Goal: Task Accomplishment & Management: Use online tool/utility

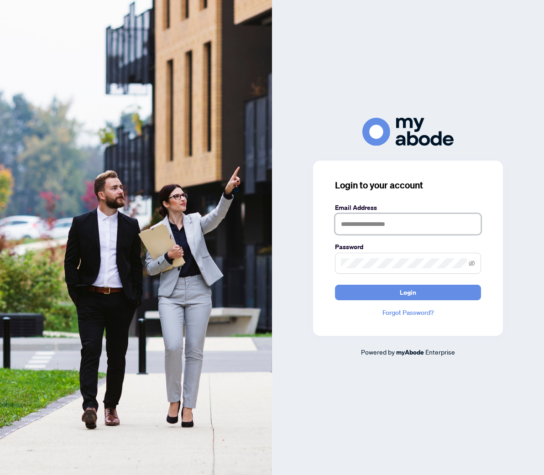
click at [367, 226] on input "text" at bounding box center [408, 224] width 146 height 21
type input "**********"
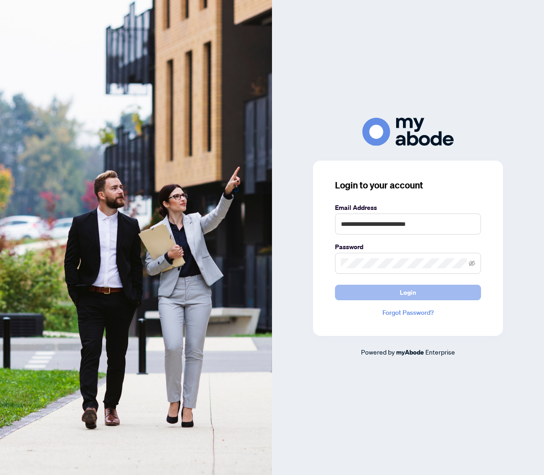
click at [429, 294] on button "Login" at bounding box center [408, 293] width 146 height 16
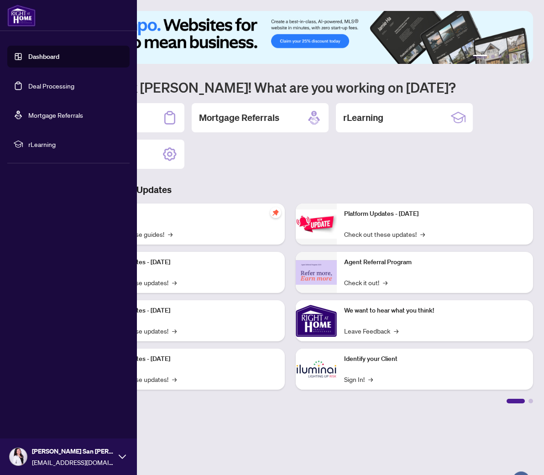
click at [50, 82] on link "Deal Processing" at bounding box center [51, 86] width 46 height 8
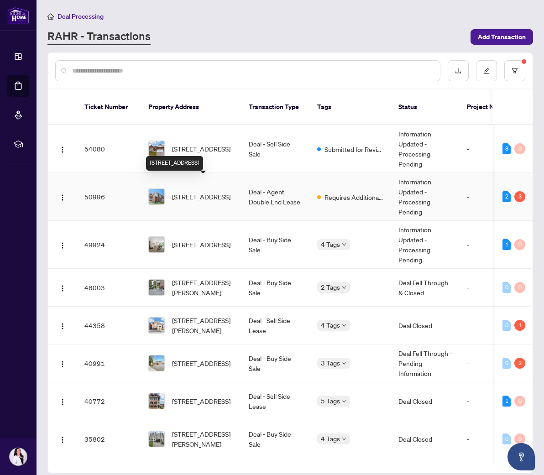
click at [205, 192] on span "[STREET_ADDRESS]" at bounding box center [201, 197] width 58 height 10
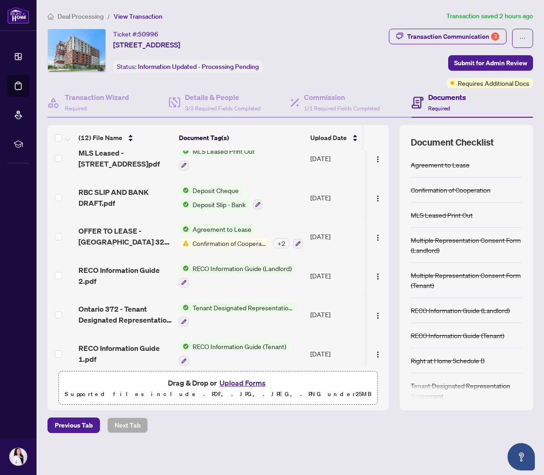
scroll to position [249, 0]
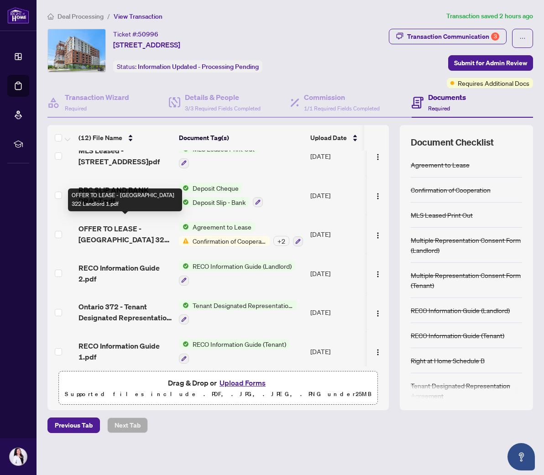
click at [117, 225] on span "OFFER TO LEASE - [GEOGRAPHIC_DATA] 322 Landlord 1.pdf" at bounding box center [125, 234] width 93 height 22
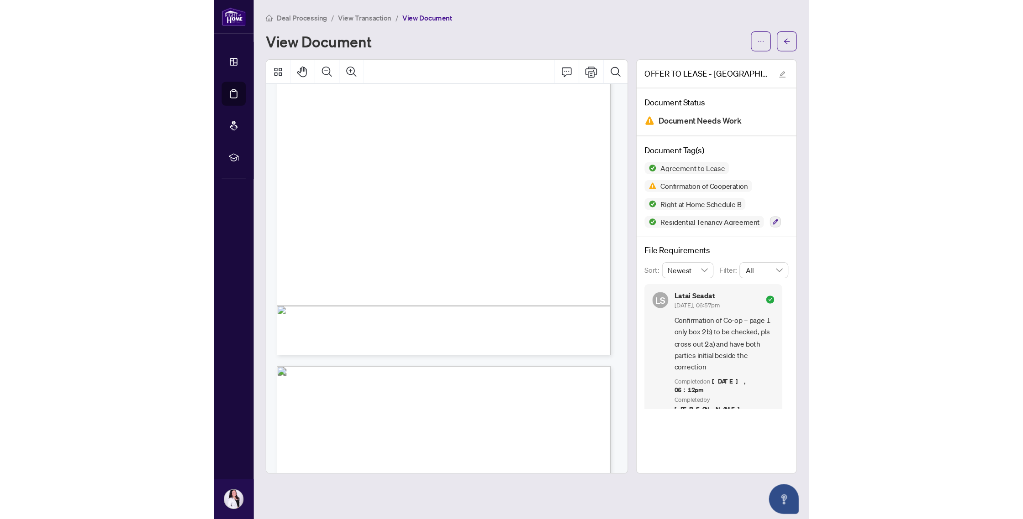
scroll to position [4989, 0]
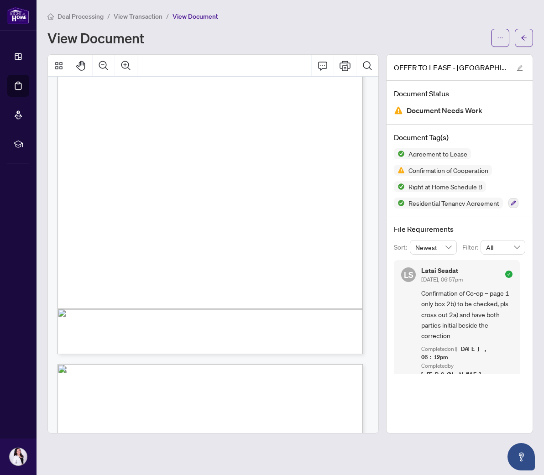
click at [116, 205] on span "Smoking is not allowed in any part of the Suite, Balcony, Hallways, and Common …" at bounding box center [182, 205] width 228 height 5
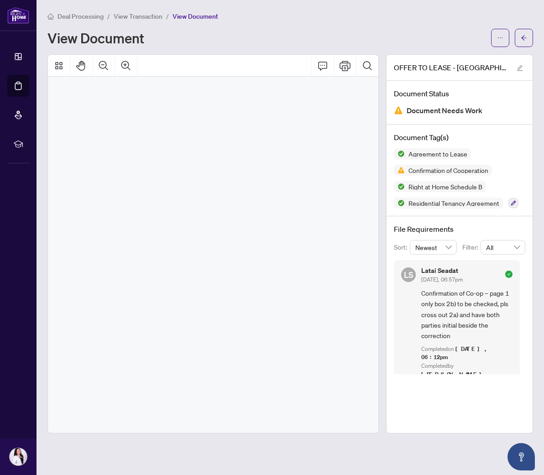
scroll to position [4989, 0]
